Goal: Information Seeking & Learning: Understand process/instructions

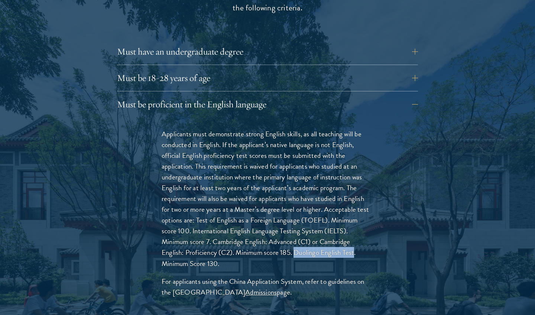
drag, startPoint x: 296, startPoint y: 230, endPoint x: 355, endPoint y: 231, distance: 59.4
click at [355, 231] on p "Applicants must demonstrate strong English skills, as all teaching will be cond…" at bounding box center [267, 198] width 212 height 140
copy p "Duolingo English Test"
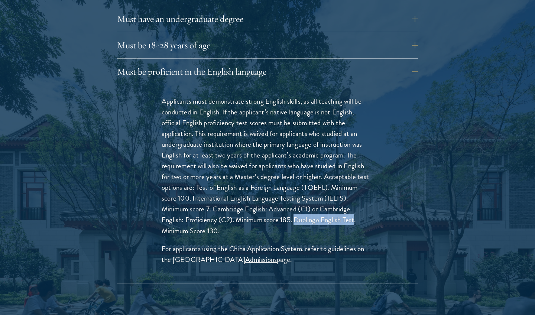
scroll to position [1094, 0]
click at [222, 207] on p "Applicants must demonstrate strong English skills, as all teaching will be cond…" at bounding box center [267, 165] width 212 height 140
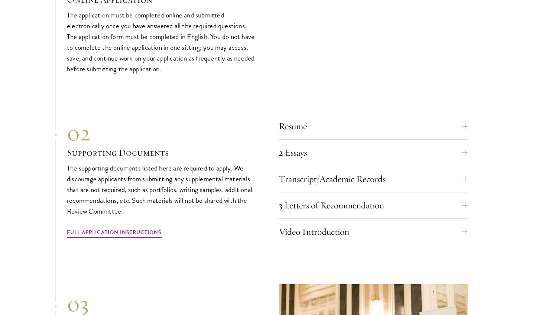
scroll to position [2679, 0]
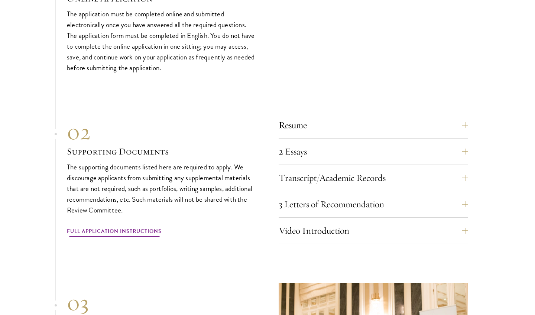
click at [108, 226] on link "Full Application Instructions" at bounding box center [114, 232] width 95 height 12
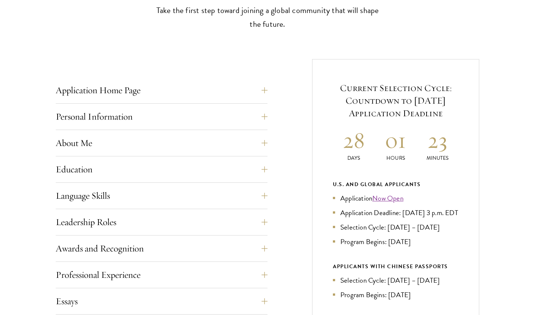
scroll to position [242, 0]
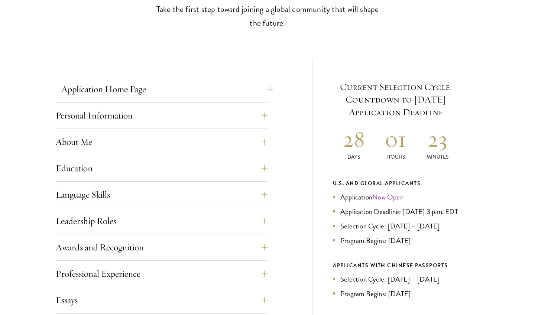
click at [160, 92] on button "Application Home Page" at bounding box center [167, 89] width 212 height 18
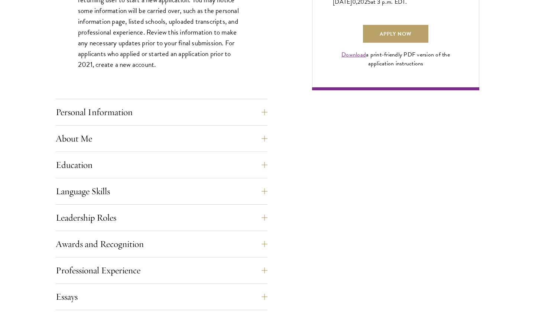
scroll to position [588, 0]
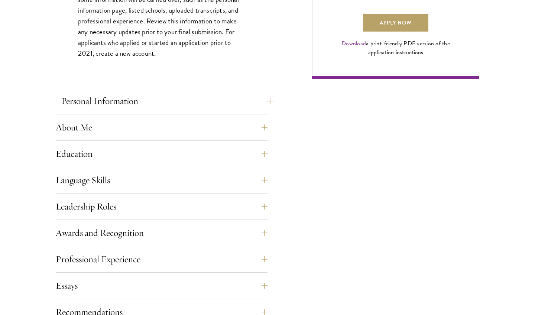
click at [149, 99] on button "Personal Information" at bounding box center [167, 101] width 212 height 18
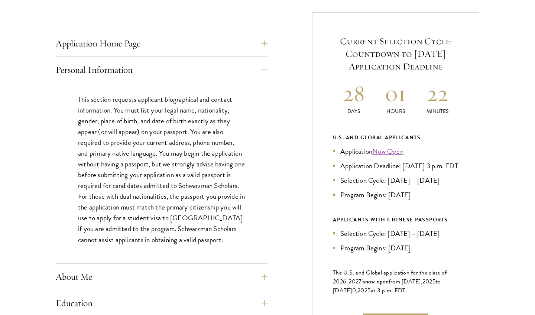
scroll to position [289, 0]
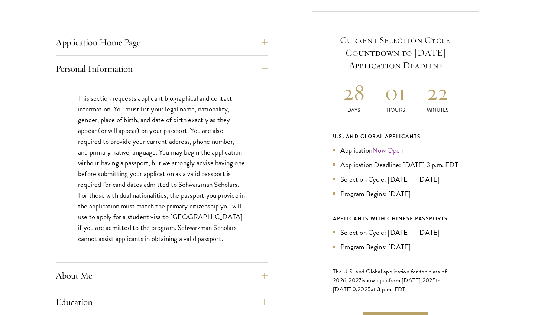
click at [210, 238] on p "This section requests applicant biographical and contact information. You must …" at bounding box center [161, 168] width 167 height 151
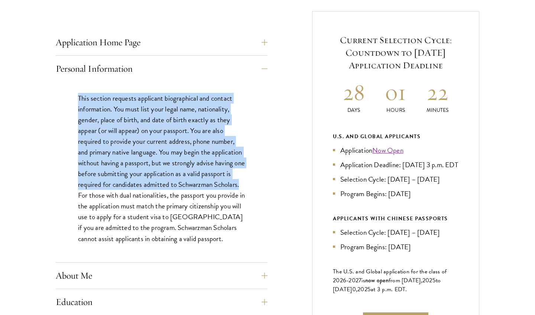
drag, startPoint x: 75, startPoint y: 95, endPoint x: 242, endPoint y: 181, distance: 188.1
click at [242, 181] on div "This section requests applicant biographical and contact information. You must …" at bounding box center [162, 172] width 212 height 181
copy p "This section requests applicant biographical and contact information. You must …"
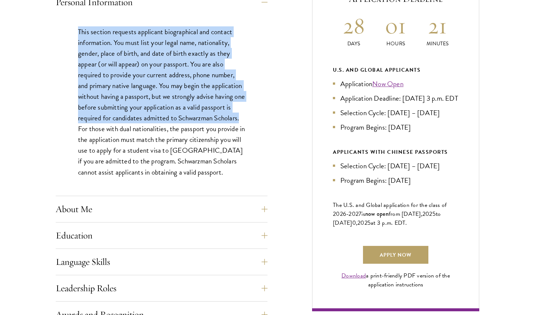
scroll to position [372, 0]
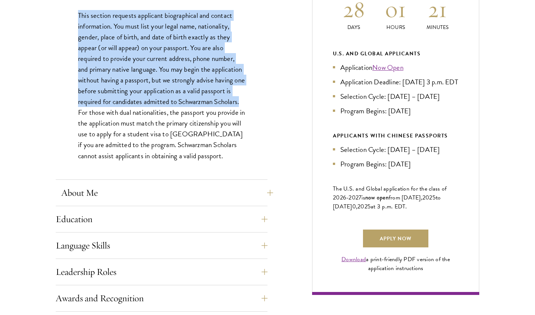
click at [225, 192] on button "About Me" at bounding box center [167, 193] width 212 height 18
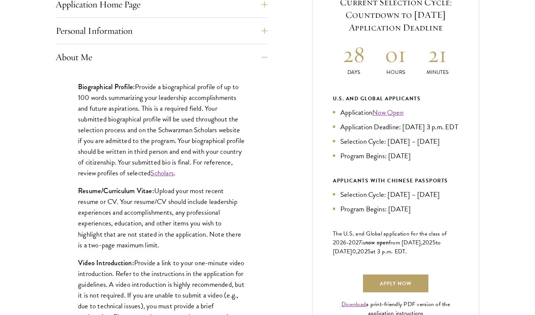
scroll to position [327, 0]
drag, startPoint x: 138, startPoint y: 84, endPoint x: 140, endPoint y: 161, distance: 77.3
click at [140, 161] on p "Biographical Profile: Provide a biographical profile of up to 100 words summari…" at bounding box center [161, 129] width 167 height 97
copy p "Provide a biographical profile of up to 100 words summarizing your leadership a…"
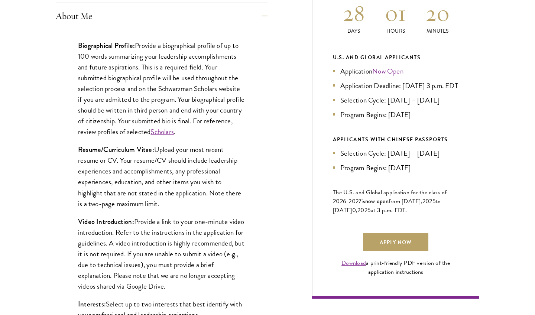
scroll to position [370, 0]
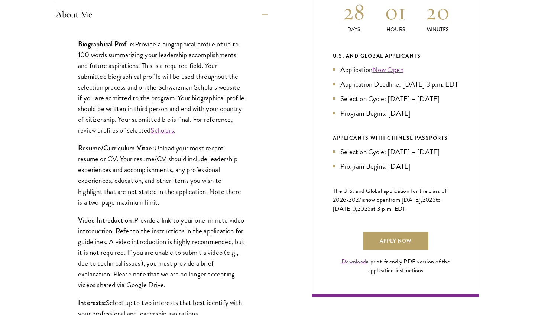
click at [79, 145] on strong "Resume/Curriculum Vitae:" at bounding box center [116, 148] width 76 height 10
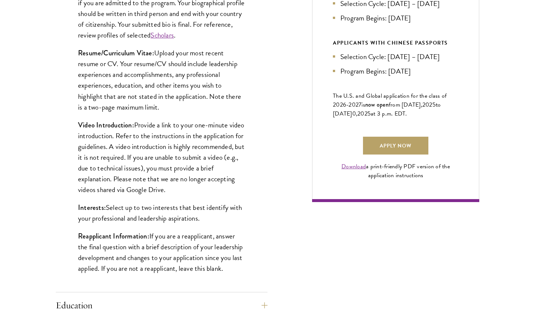
scroll to position [469, 0]
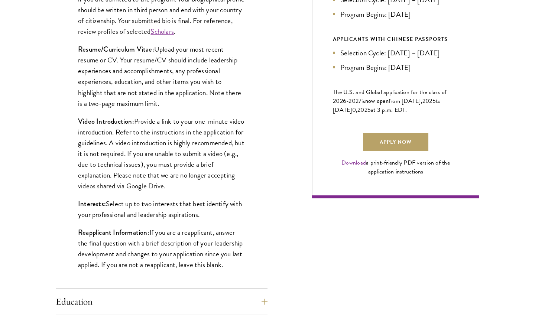
copy p "Provide a link to your one-minute video introduction. Refer to the instructions…"
drag, startPoint x: 135, startPoint y: 118, endPoint x: 232, endPoint y: 185, distance: 117.7
click at [232, 185] on p "Video Introduction: Provide a link to your one-minute video introduction. Refer…" at bounding box center [161, 153] width 167 height 75
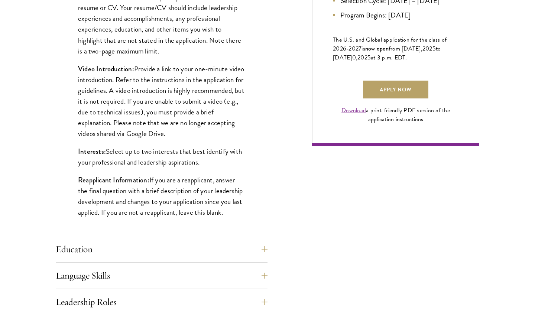
scroll to position [531, 0]
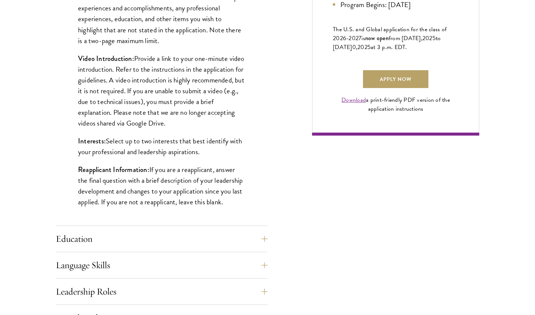
click at [212, 149] on p "Interests: Select up to two interests that best identify with your professional…" at bounding box center [161, 147] width 167 height 22
drag, startPoint x: 208, startPoint y: 151, endPoint x: 106, endPoint y: 139, distance: 103.2
click at [106, 139] on p "Interests: Select up to two interests that best identify with your professional…" at bounding box center [161, 147] width 167 height 22
copy p "Select up to two interests that best identify with your professional and leader…"
click at [186, 169] on p "Reapplicant Information: If you are a reapplicant, answer the final question wi…" at bounding box center [161, 185] width 167 height 43
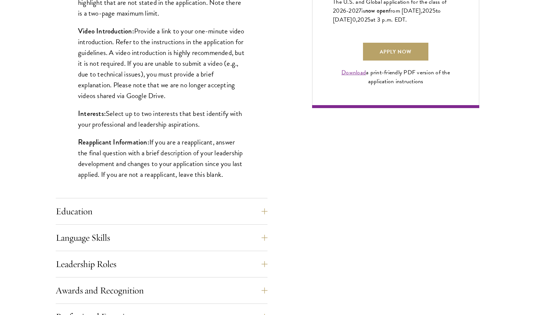
scroll to position [561, 0]
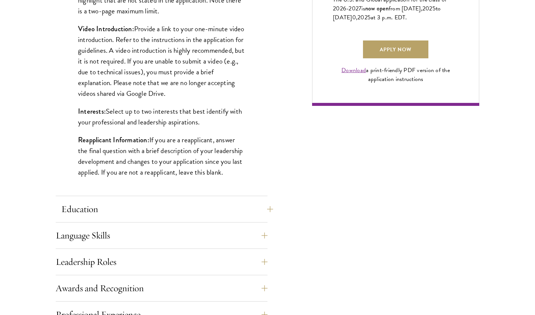
click at [108, 203] on button "Education" at bounding box center [167, 209] width 212 height 18
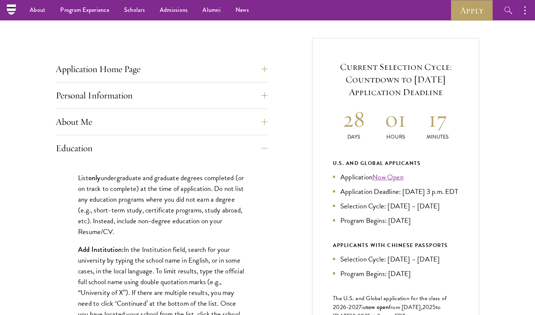
scroll to position [262, 0]
click at [232, 116] on button "About Me" at bounding box center [167, 123] width 212 height 18
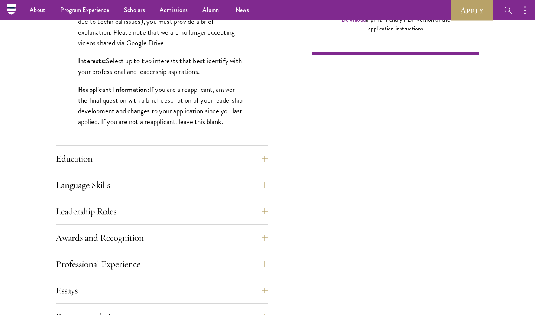
scroll to position [608, 0]
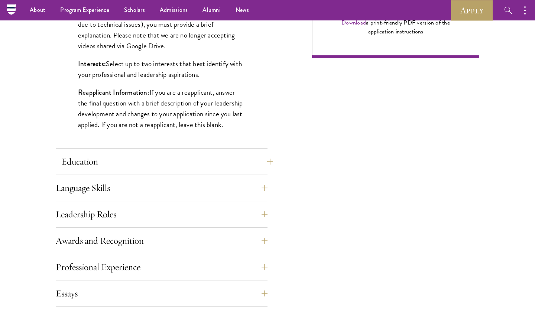
click at [219, 153] on button "Education" at bounding box center [167, 162] width 212 height 18
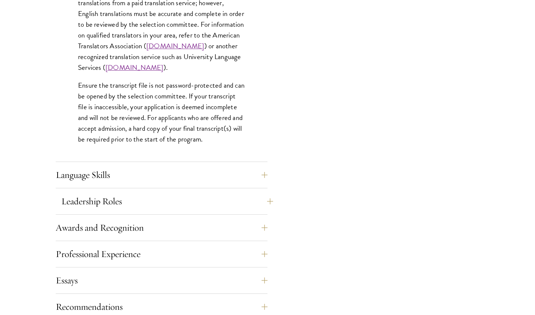
scroll to position [1137, 0]
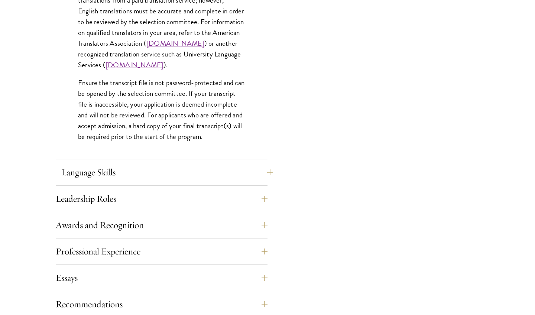
click at [204, 173] on button "Language Skills" at bounding box center [167, 172] width 212 height 18
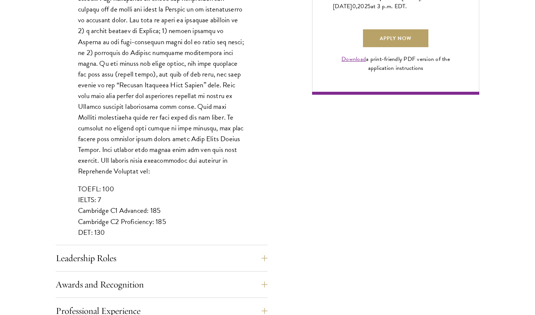
scroll to position [572, 0]
drag, startPoint x: 79, startPoint y: 219, endPoint x: 91, endPoint y: 220, distance: 11.9
click at [91, 220] on p "TOEFL: 100 IELTS: 7 Cambridge C1 Advanced: 185 Cambridge C2 Proficiency: 185 DE…" at bounding box center [161, 210] width 167 height 54
copy p "DET"
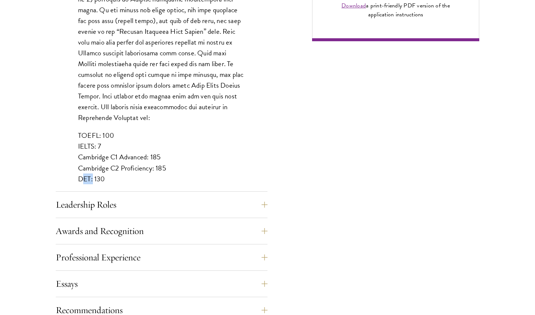
scroll to position [643, 0]
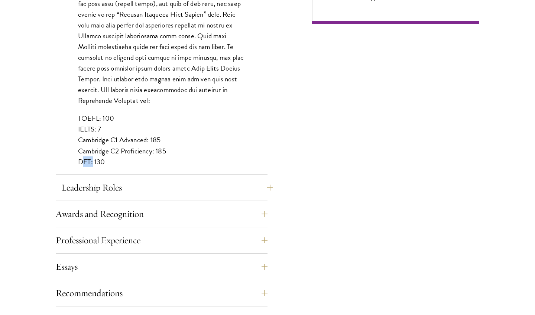
click at [200, 183] on button "Leadership Roles" at bounding box center [167, 188] width 212 height 18
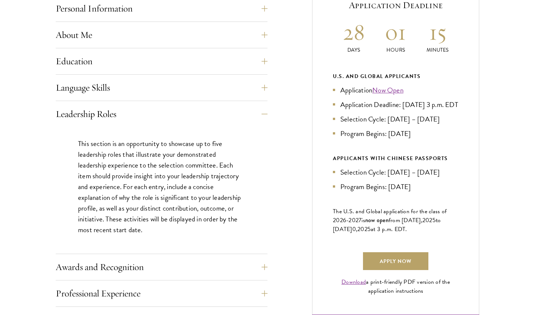
scroll to position [353, 0]
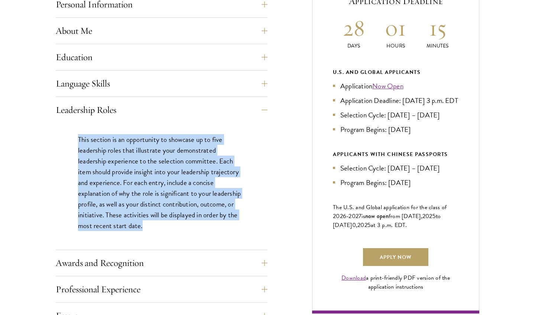
drag, startPoint x: 77, startPoint y: 138, endPoint x: 144, endPoint y: 223, distance: 108.4
click at [144, 223] on div "This section is an opportunity to showcase up to five leadership roles that ill…" at bounding box center [162, 186] width 212 height 127
copy p "This section is an opportunity to showcase up to five leadership roles that ill…"
click at [143, 259] on button "Awards and Recognition" at bounding box center [167, 263] width 212 height 18
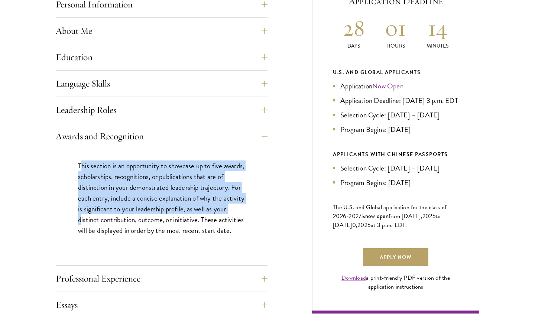
drag, startPoint x: 81, startPoint y: 161, endPoint x: 95, endPoint y: 216, distance: 56.6
click at [95, 216] on p "This section is an opportunity to showcase up to five awards, scholarships, rec…" at bounding box center [161, 197] width 167 height 75
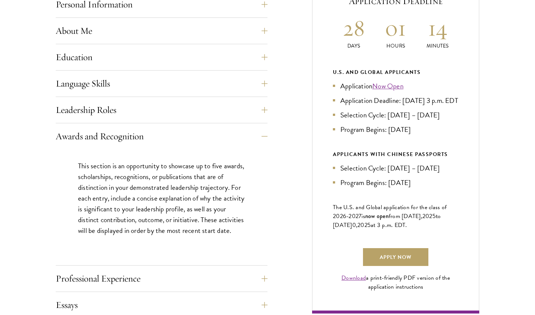
click at [95, 215] on p "This section is an opportunity to showcase up to five awards, scholarships, rec…" at bounding box center [161, 197] width 167 height 75
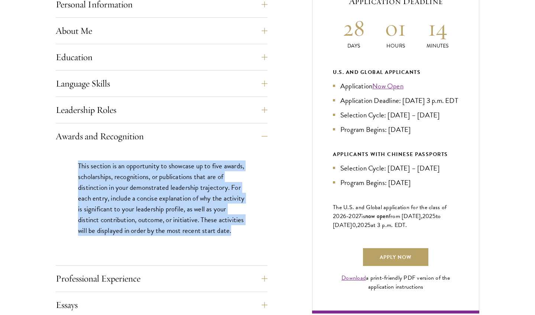
copy p "This section is an opportunity to showcase up to five awards, scholarships, rec…"
drag, startPoint x: 76, startPoint y: 163, endPoint x: 92, endPoint y: 246, distance: 84.7
click at [92, 246] on div "This section is an opportunity to showcase up to five awards, scholarships, rec…" at bounding box center [162, 201] width 212 height 105
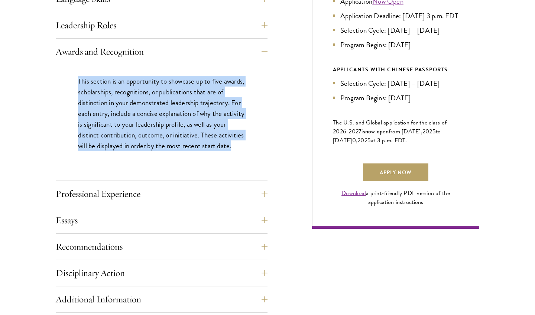
scroll to position [438, 0]
click at [221, 195] on button "Professional Experience" at bounding box center [167, 194] width 212 height 18
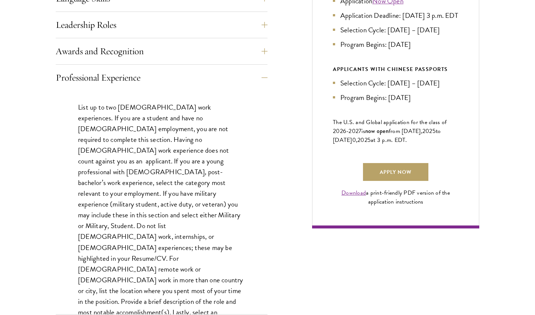
scroll to position [478, 0]
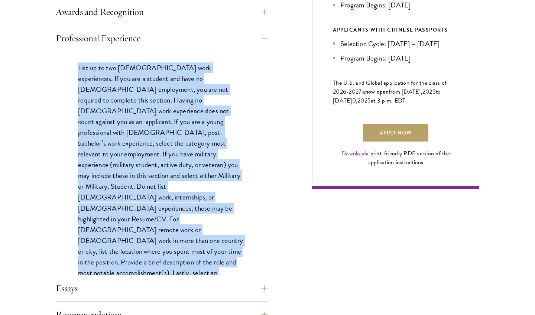
drag, startPoint x: 125, startPoint y: 247, endPoint x: 73, endPoint y: 59, distance: 195.0
click at [73, 59] on div "List up to two [DEMOGRAPHIC_DATA] work experiences. If you are a student and ha…" at bounding box center [162, 184] width 212 height 267
copy p "List up to two [DEMOGRAPHIC_DATA] work experiences. If you are a student and ha…"
click at [185, 176] on p "List up to two [DEMOGRAPHIC_DATA] work experiences. If you are a student and ha…" at bounding box center [161, 180] width 167 height 237
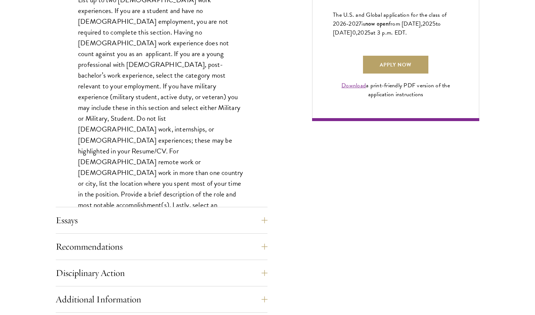
scroll to position [553, 0]
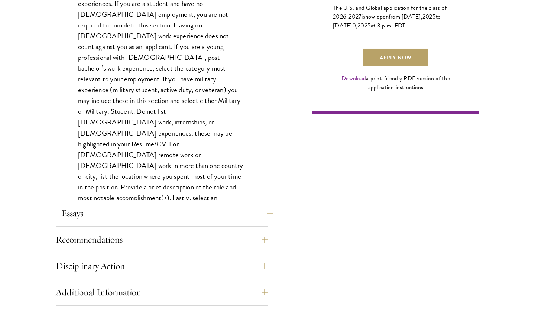
click at [170, 215] on button "Essays" at bounding box center [167, 213] width 212 height 18
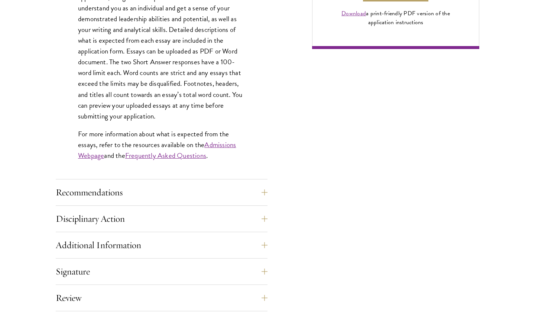
scroll to position [626, 0]
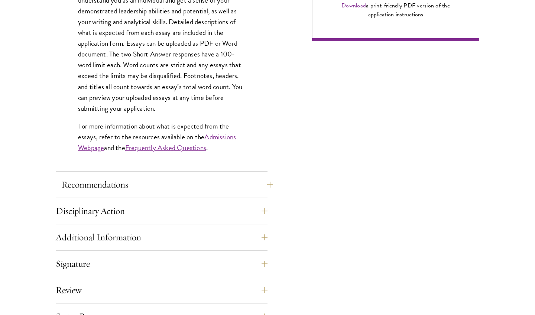
click at [206, 182] on button "Recommendations" at bounding box center [167, 185] width 212 height 18
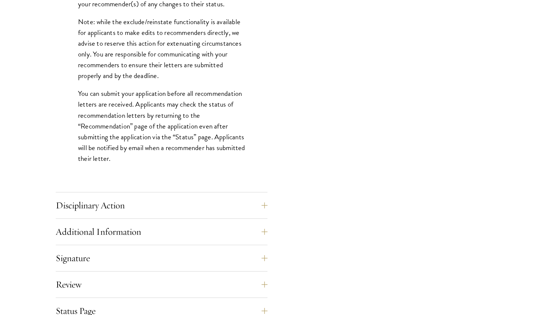
scroll to position [997, 0]
click at [183, 208] on button "Disciplinary Action" at bounding box center [167, 205] width 212 height 18
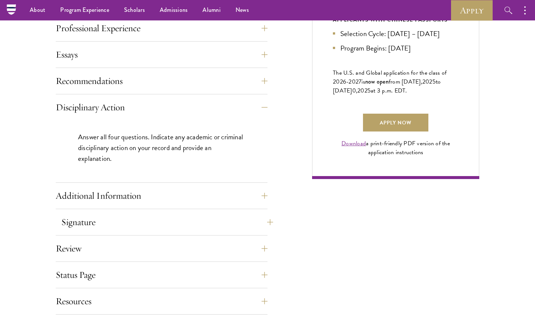
scroll to position [481, 0]
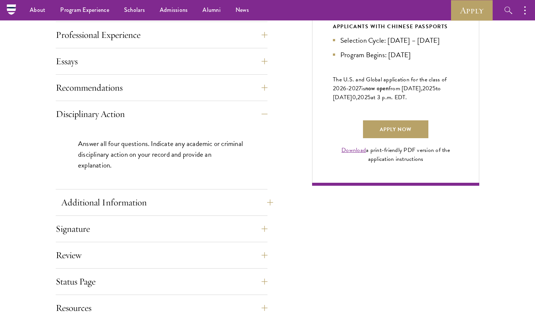
click at [213, 198] on button "Additional Information" at bounding box center [167, 202] width 212 height 18
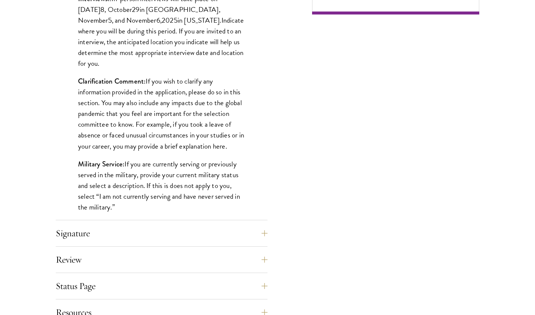
scroll to position [662, 0]
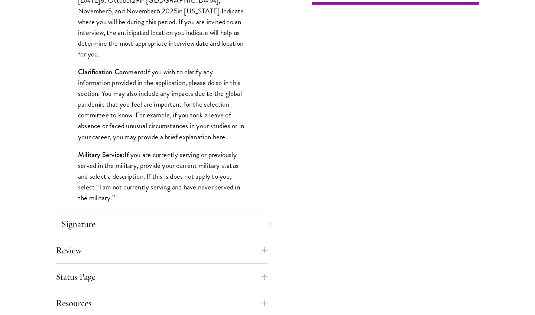
click at [208, 217] on button "Signature" at bounding box center [167, 224] width 212 height 18
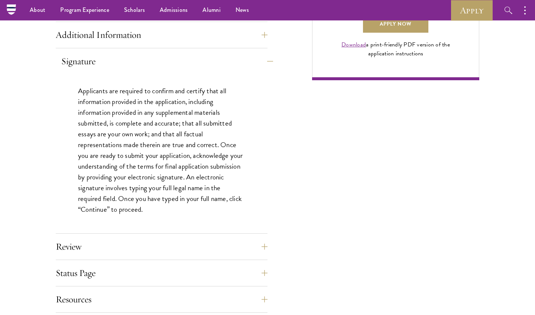
scroll to position [586, 0]
click at [200, 245] on button "Review" at bounding box center [167, 247] width 212 height 18
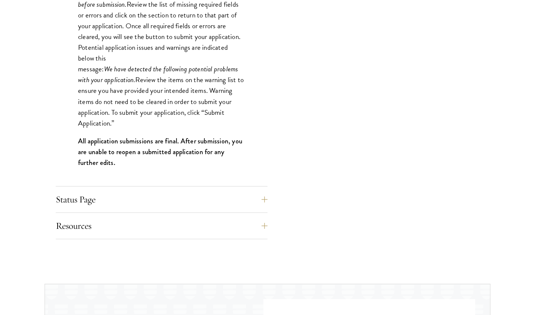
scroll to position [743, 0]
click at [210, 192] on button "Status Page" at bounding box center [167, 199] width 212 height 18
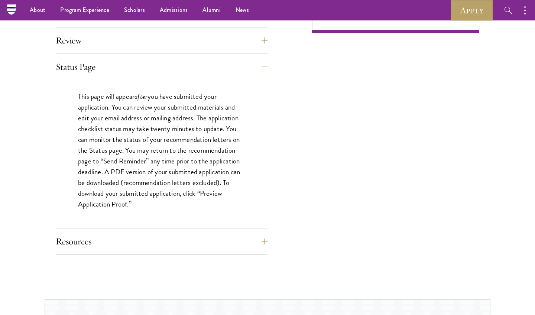
scroll to position [629, 0]
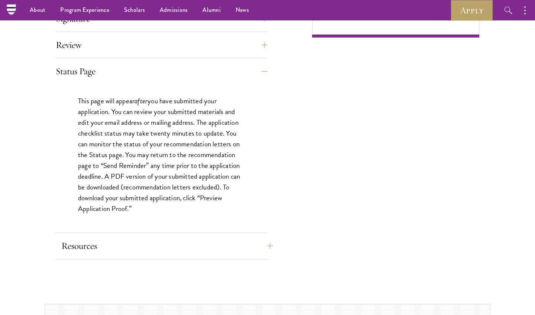
click at [187, 247] on button "Resources" at bounding box center [167, 246] width 212 height 18
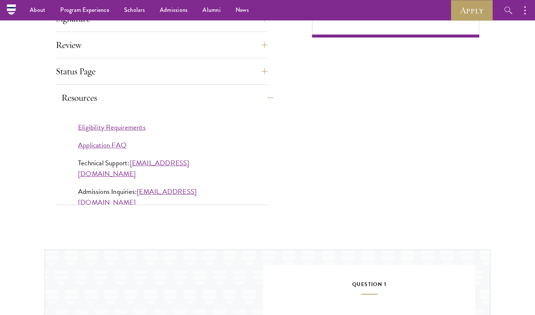
click at [246, 94] on button "Resources" at bounding box center [167, 98] width 212 height 18
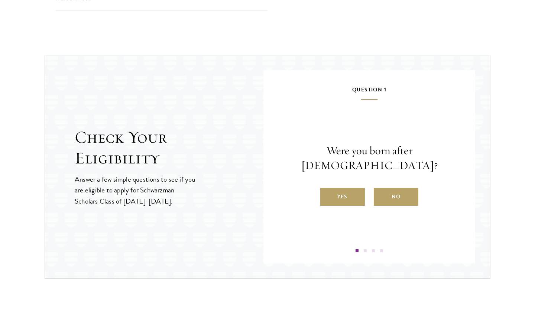
scroll to position [733, 0]
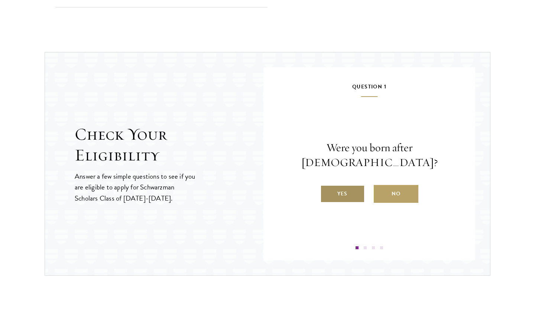
click at [356, 185] on label "Yes" at bounding box center [342, 194] width 45 height 18
click at [327, 186] on input "Yes" at bounding box center [323, 189] width 7 height 7
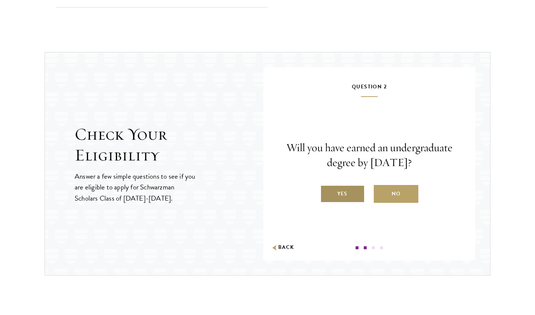
click at [358, 199] on label "Yes" at bounding box center [342, 194] width 45 height 18
click at [327, 192] on input "Yes" at bounding box center [323, 189] width 7 height 7
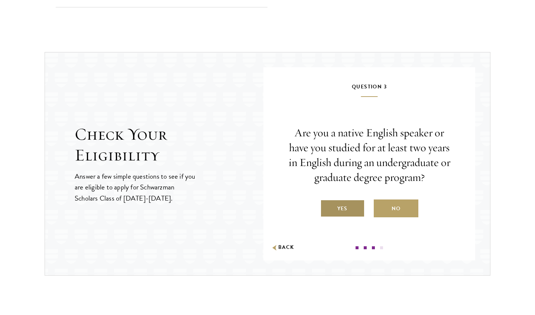
click at [342, 205] on label "Yes" at bounding box center [342, 208] width 45 height 18
click at [327, 205] on input "Yes" at bounding box center [323, 203] width 7 height 7
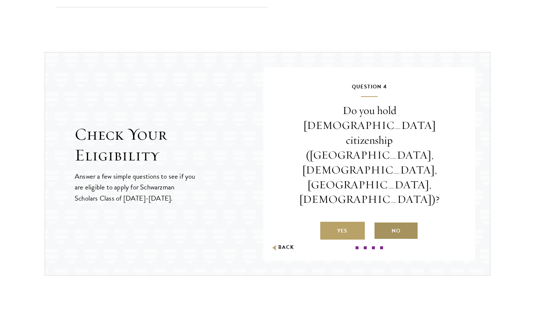
click at [404, 222] on label "No" at bounding box center [395, 231] width 45 height 18
click at [380, 223] on input "No" at bounding box center [376, 226] width 7 height 7
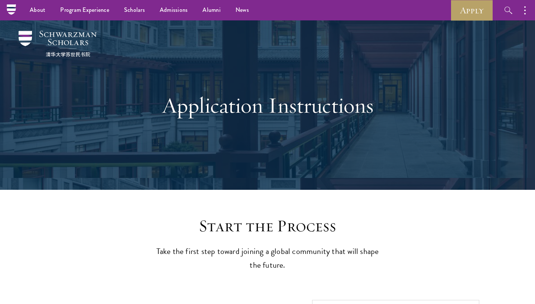
scroll to position [0, 0]
